Goal: Information Seeking & Learning: Learn about a topic

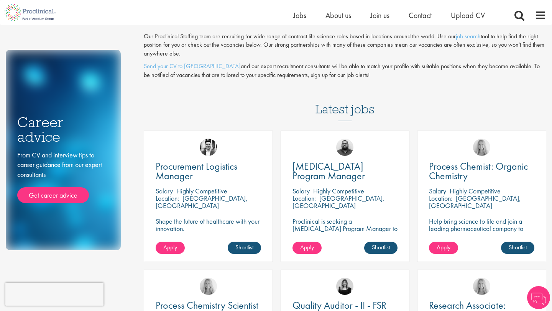
scroll to position [56, 0]
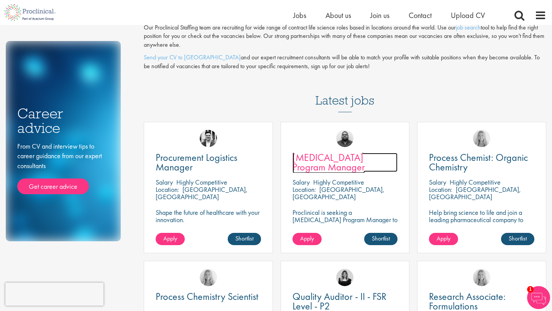
click at [322, 162] on span "[MEDICAL_DATA] Program Manager" at bounding box center [328, 162] width 72 height 23
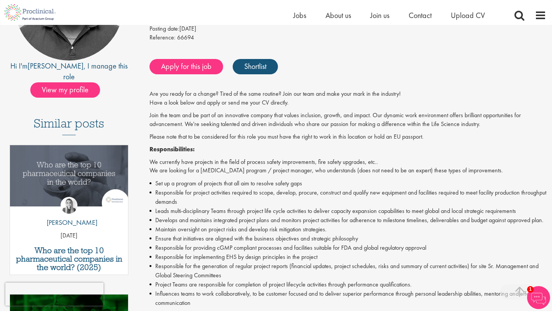
scroll to position [135, 0]
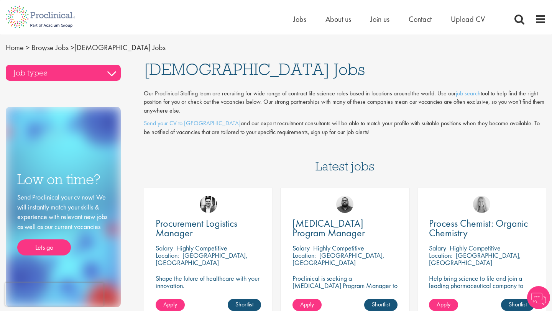
click at [108, 76] on h3 "Job types" at bounding box center [63, 73] width 115 height 16
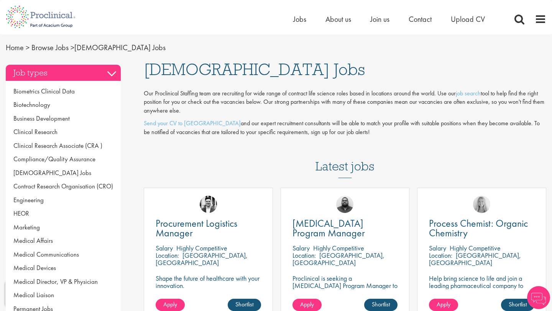
click at [108, 76] on h3 "Job types" at bounding box center [63, 73] width 115 height 16
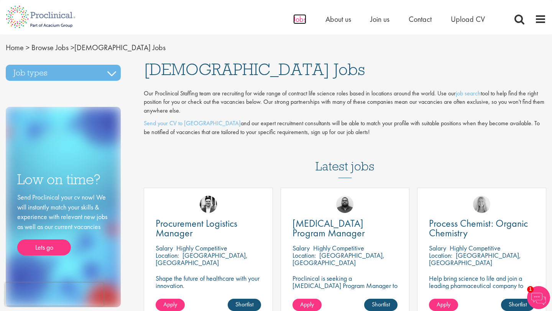
click at [298, 15] on span "Jobs" at bounding box center [299, 19] width 13 height 10
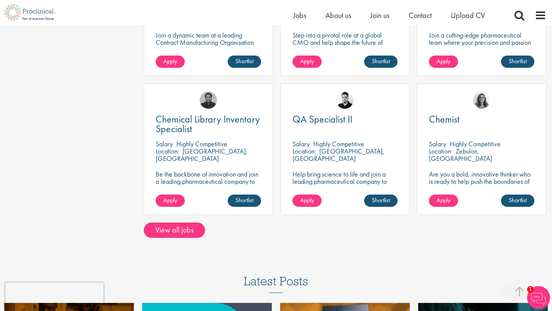
scroll to position [513, 0]
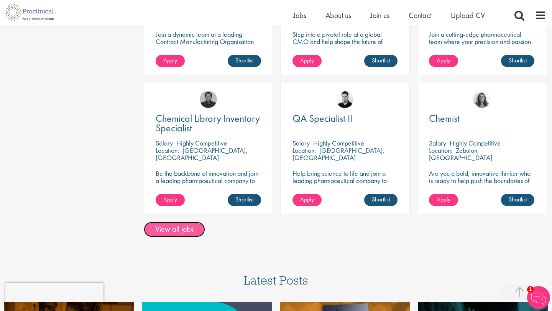
click at [184, 233] on link "View all jobs" at bounding box center [174, 229] width 61 height 15
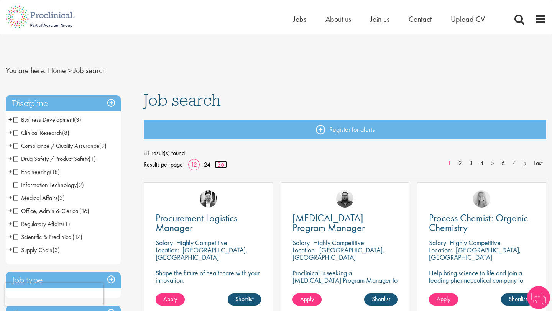
click at [220, 166] on link "36" at bounding box center [221, 165] width 12 height 8
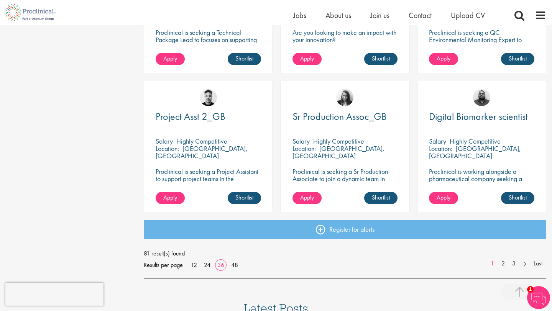
scroll to position [1626, 0]
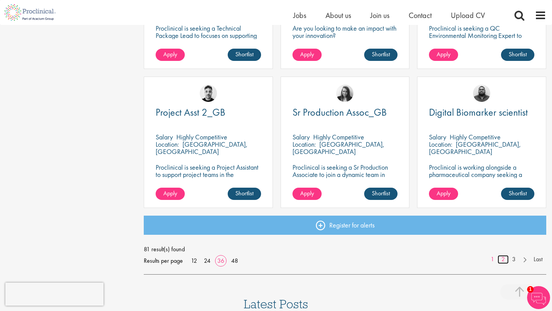
click at [505, 257] on link "2" at bounding box center [502, 259] width 11 height 9
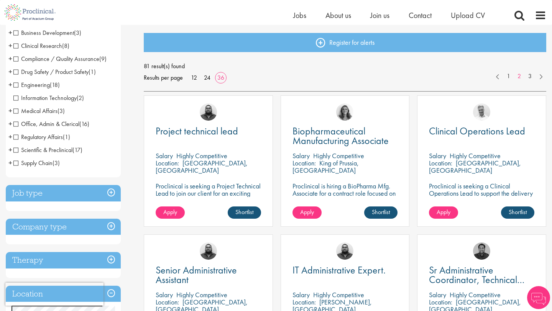
scroll to position [79, 0]
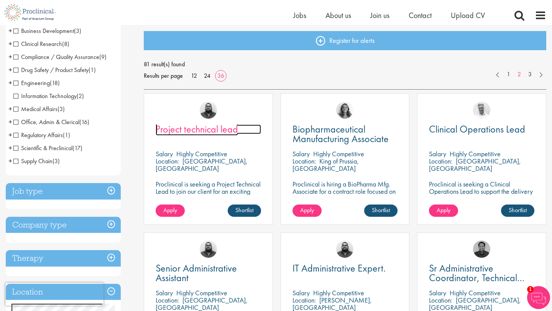
click at [216, 129] on span "Project technical lead" at bounding box center [197, 129] width 82 height 13
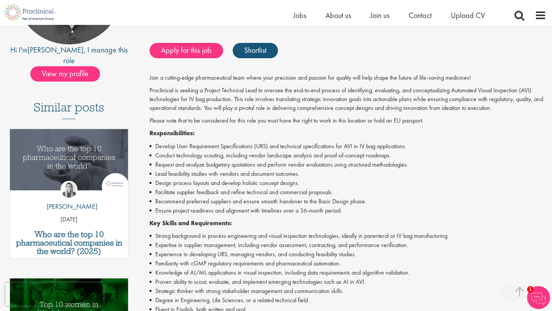
scroll to position [150, 0]
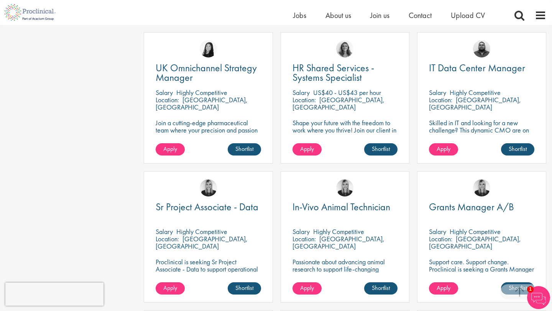
scroll to position [1394, 0]
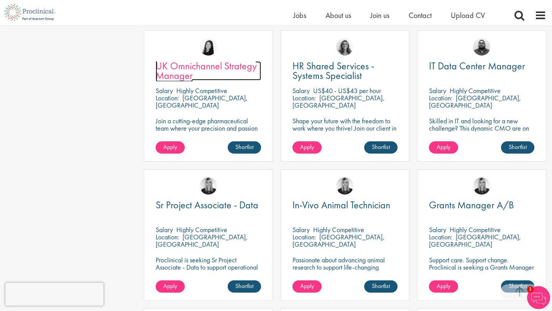
click at [184, 71] on span "UK Omnichannel Strategy Manager" at bounding box center [206, 70] width 101 height 23
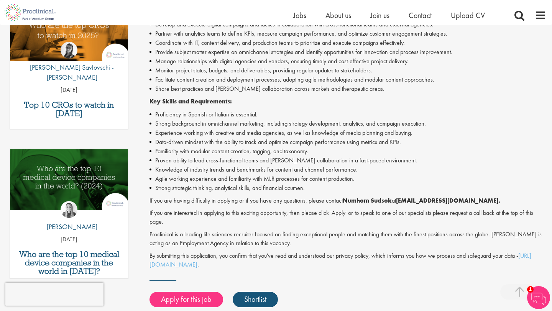
scroll to position [272, 0]
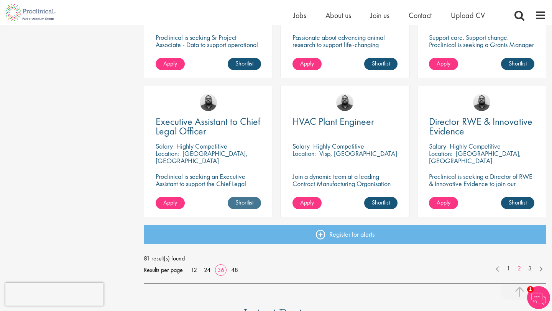
scroll to position [1619, 0]
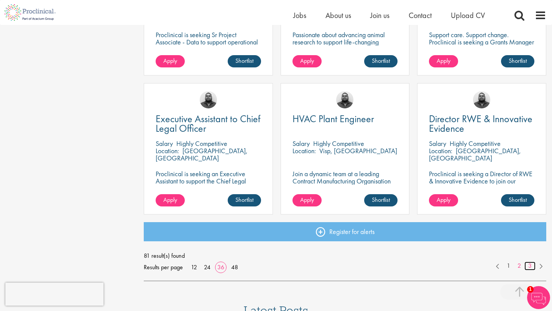
click at [529, 266] on link "3" at bounding box center [529, 266] width 11 height 9
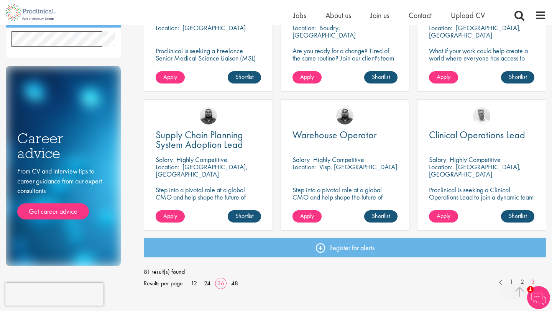
scroll to position [356, 0]
